Goal: Task Accomplishment & Management: Manage account settings

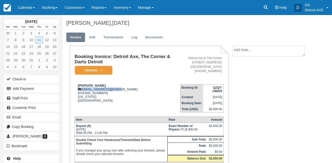
click at [11, 5] on img at bounding box center [8, 8] width 8 height 8
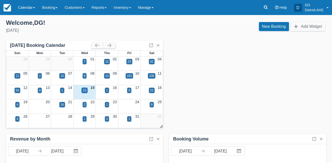
click at [86, 88] on div "15" at bounding box center [84, 90] width 3 height 5
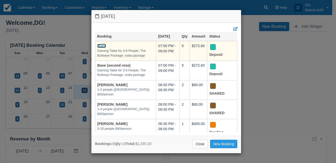
click at [103, 44] on link "Base" at bounding box center [101, 46] width 9 height 4
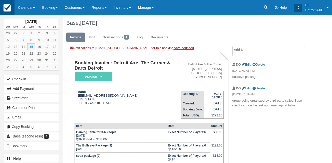
click at [8, 7] on img at bounding box center [8, 8] width 8 height 8
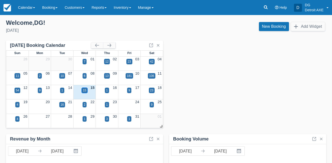
click at [85, 92] on div "15" at bounding box center [84, 90] width 3 height 5
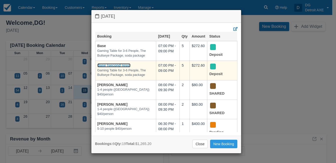
click at [126, 66] on link "Base (second reso)" at bounding box center [113, 65] width 33 height 4
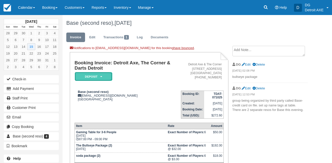
click at [109, 78] on em "Deposit" at bounding box center [94, 76] width 38 height 9
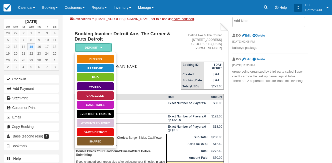
scroll to position [29, 0]
click at [147, 72] on div "Base (second reso) natalie@base.club United States" at bounding box center [128, 66] width 106 height 11
click at [124, 76] on td "Base (second reso) natalie@base.club United States" at bounding box center [128, 73] width 106 height 32
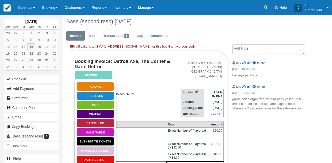
scroll to position [0, 0]
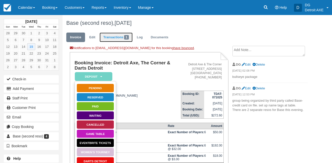
click at [116, 40] on link "Transactions 1" at bounding box center [116, 38] width 33 height 10
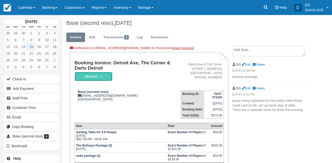
click at [98, 77] on em "Deposit" at bounding box center [94, 76] width 38 height 9
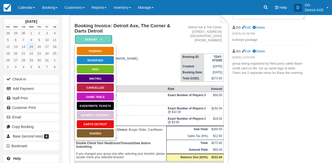
scroll to position [38, 0]
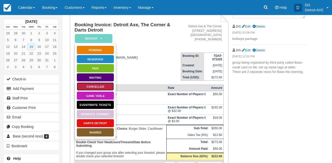
click at [99, 86] on link "Cancelled" at bounding box center [96, 86] width 38 height 9
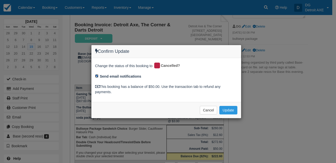
click at [97, 75] on input "Send email notifications" at bounding box center [96, 75] width 3 height 3
checkbox input "false"
click at [222, 109] on button "Update" at bounding box center [228, 110] width 18 height 9
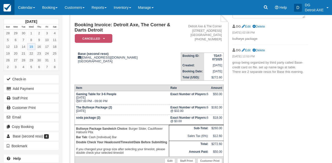
click at [14, 11] on link at bounding box center [7, 7] width 15 height 15
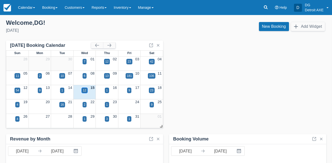
click at [86, 92] on div "12" at bounding box center [84, 90] width 3 height 5
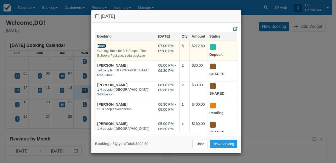
click at [103, 46] on link "Base" at bounding box center [101, 46] width 9 height 4
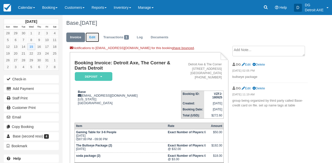
click at [92, 41] on link "Edit" at bounding box center [93, 38] width 14 height 10
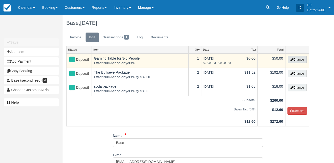
click at [301, 62] on button "Change" at bounding box center [297, 60] width 19 height 8
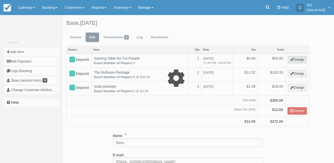
select select "6"
type input "50.00"
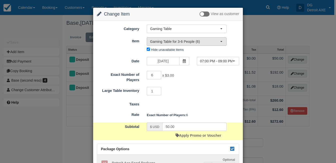
click at [176, 42] on span "Gaming Table for 3-6 People (6)" at bounding box center [185, 41] width 70 height 5
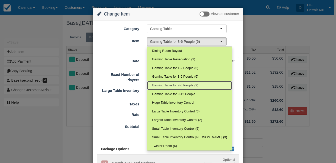
click at [167, 83] on span "Gaming Table for 7-8 People (2)" at bounding box center [175, 85] width 46 height 5
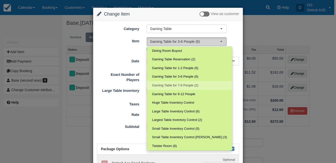
select select "143"
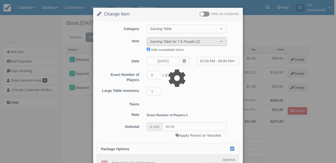
type input "21.00"
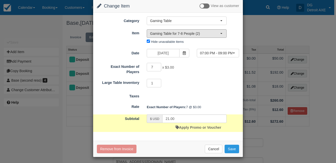
scroll to position [10, 0]
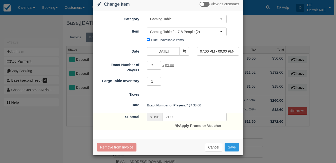
drag, startPoint x: 154, startPoint y: 66, endPoint x: 148, endPoint y: 66, distance: 5.8
click at [148, 66] on input "7" at bounding box center [154, 65] width 15 height 9
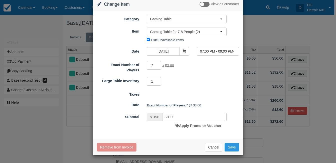
type input "8"
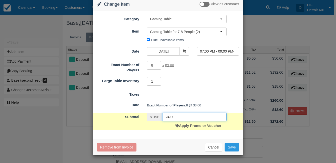
drag, startPoint x: 174, startPoint y: 117, endPoint x: 161, endPoint y: 119, distance: 13.4
click at [162, 119] on input "24.00" at bounding box center [194, 117] width 64 height 9
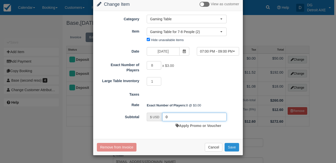
type input "0"
click at [234, 144] on button "Save" at bounding box center [231, 147] width 15 height 9
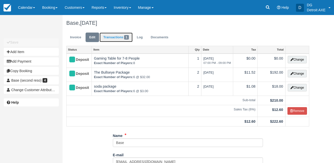
click at [110, 38] on link "Transactions 1" at bounding box center [116, 38] width 33 height 10
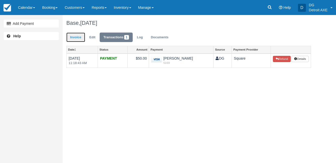
click at [82, 36] on link "Invoice" at bounding box center [75, 38] width 19 height 10
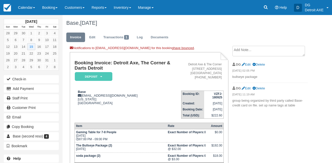
click at [258, 50] on textarea at bounding box center [268, 51] width 73 height 11
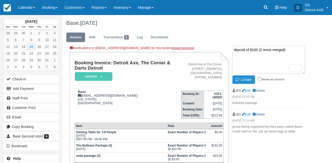
type textarea "deposit of $100 (2 resos merged)"
click at [252, 79] on button "Create" at bounding box center [243, 79] width 23 height 9
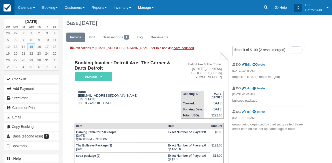
click at [9, 8] on img at bounding box center [8, 8] width 8 height 8
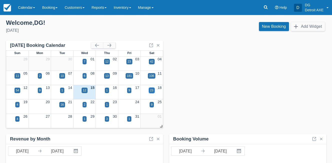
click at [151, 89] on div "23" at bounding box center [151, 90] width 3 height 5
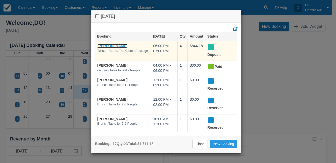
click at [114, 46] on link "[PERSON_NAME]" at bounding box center [112, 46] width 30 height 4
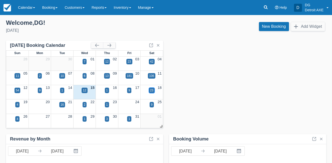
click at [150, 91] on div "23" at bounding box center [151, 90] width 3 height 5
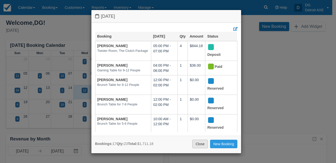
click at [203, 144] on link "Close" at bounding box center [200, 144] width 16 height 9
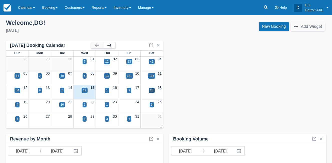
click at [108, 44] on button "button" at bounding box center [109, 45] width 12 height 6
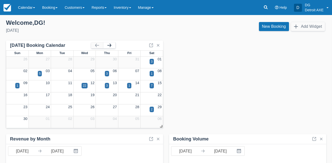
click at [108, 44] on button "button" at bounding box center [109, 45] width 12 height 6
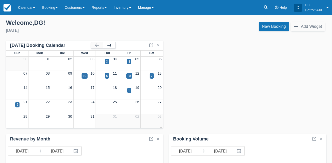
click at [108, 44] on button "button" at bounding box center [109, 45] width 12 height 6
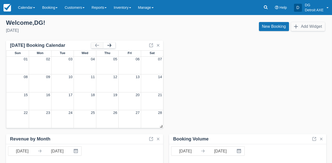
click at [108, 44] on button "button" at bounding box center [109, 45] width 12 height 6
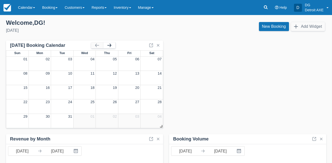
click at [108, 44] on button "button" at bounding box center [109, 45] width 12 height 6
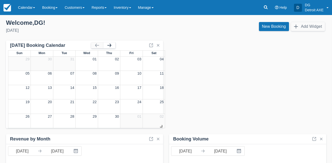
click at [108, 44] on button "button" at bounding box center [109, 45] width 12 height 6
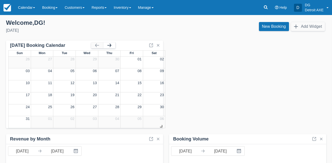
click at [108, 44] on button "button" at bounding box center [109, 45] width 12 height 6
